Goal: Information Seeking & Learning: Learn about a topic

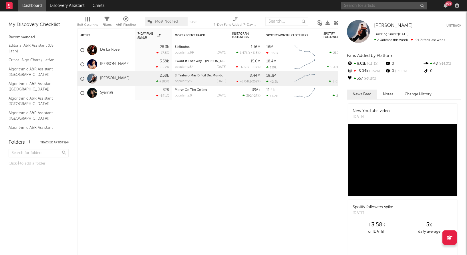
click at [365, 7] on input "text" at bounding box center [384, 5] width 86 height 7
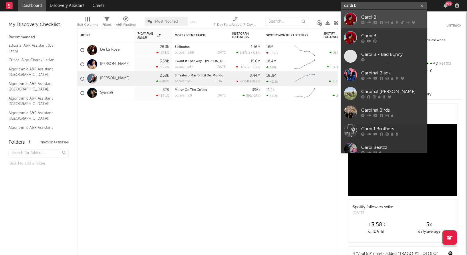
type input "cardi b"
click at [383, 16] on div "Cardi B" at bounding box center [392, 17] width 63 height 7
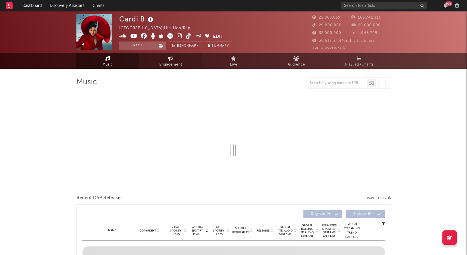
click at [169, 62] on span "Engagement" at bounding box center [170, 64] width 23 height 7
select select "1w"
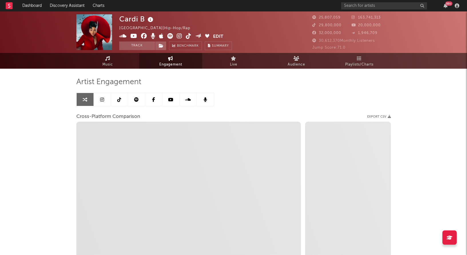
click at [104, 101] on icon at bounding box center [102, 99] width 4 height 5
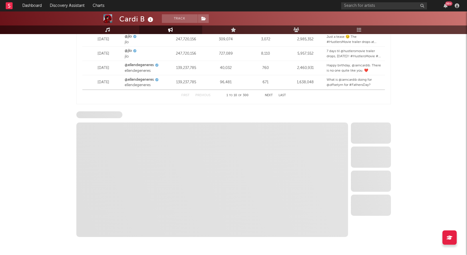
scroll to position [831, 0]
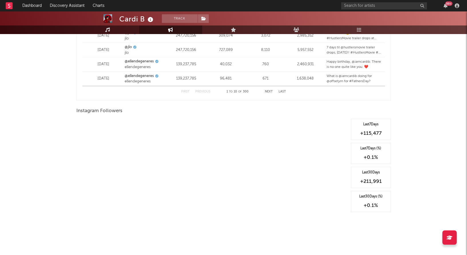
select select "6m"
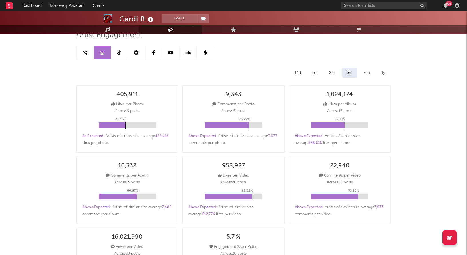
scroll to position [0, 0]
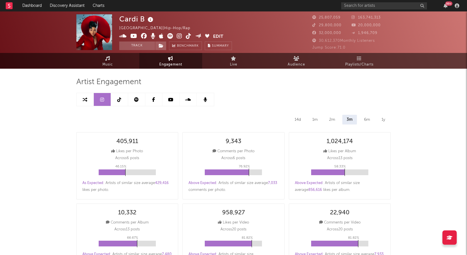
click at [136, 99] on icon at bounding box center [136, 99] width 5 height 5
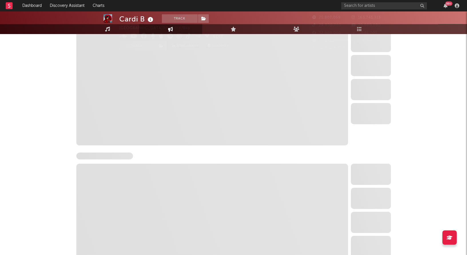
select select "6m"
select select "1w"
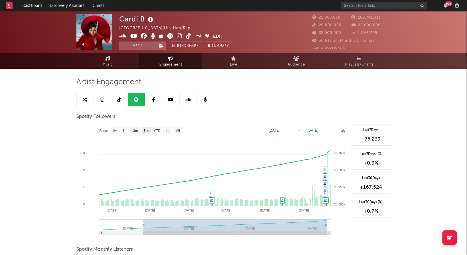
click at [118, 102] on link at bounding box center [119, 99] width 17 height 13
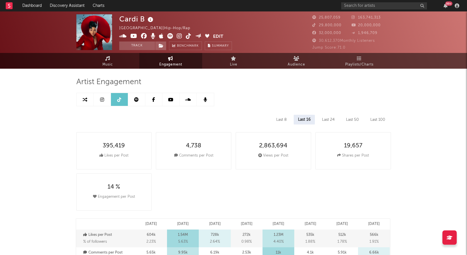
select select "6m"
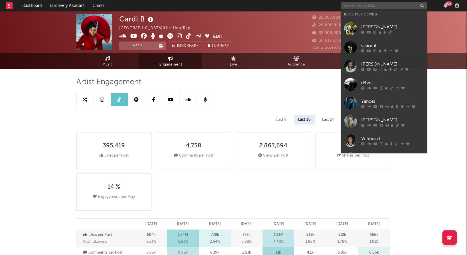
click at [359, 8] on input "text" at bounding box center [384, 5] width 86 height 7
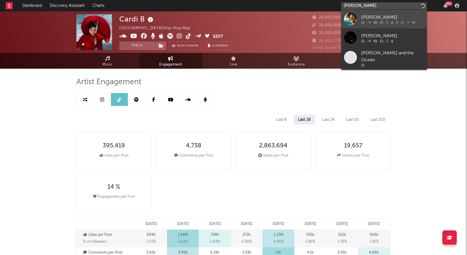
type input "[PERSON_NAME]"
click at [359, 19] on link "[PERSON_NAME]" at bounding box center [384, 19] width 86 height 19
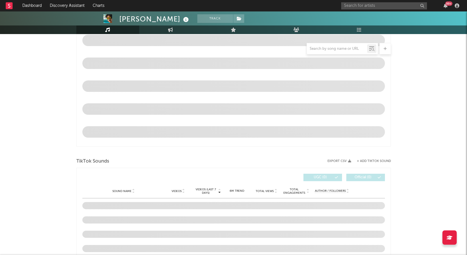
select select "6m"
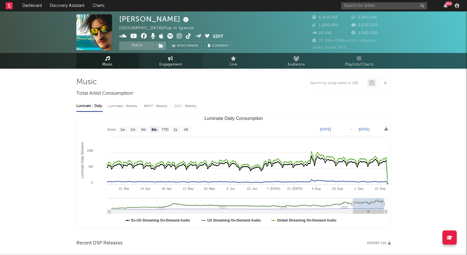
click at [172, 61] on span "Engagement" at bounding box center [170, 64] width 23 height 7
select select "1w"
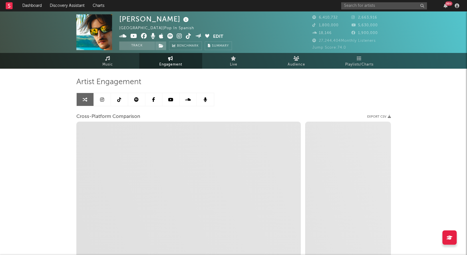
click at [101, 99] on icon at bounding box center [102, 99] width 4 height 5
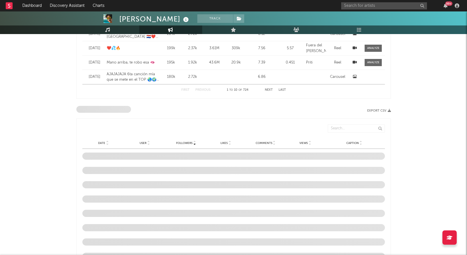
select select "6m"
